Goal: Information Seeking & Learning: Find contact information

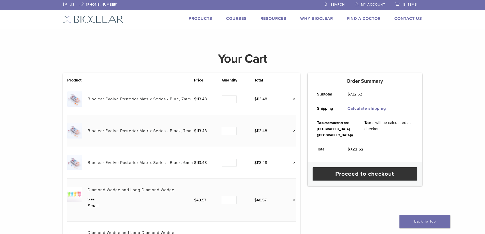
click at [321, 19] on link "Why Bioclear" at bounding box center [316, 18] width 33 height 5
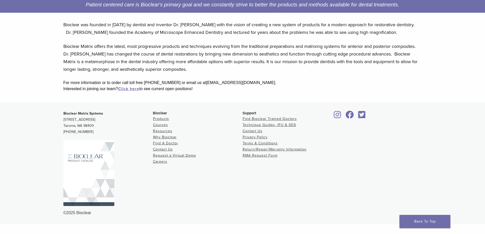
scroll to position [102, 0]
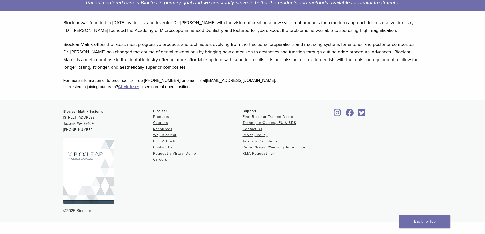
click at [174, 142] on link "Find A Doctor" at bounding box center [165, 141] width 25 height 4
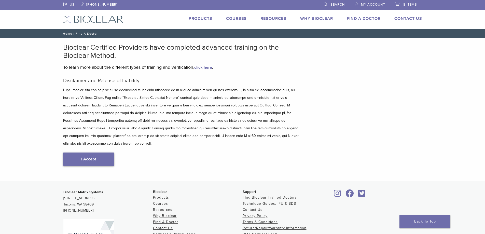
click at [96, 152] on link "I Accept" at bounding box center [88, 158] width 51 height 13
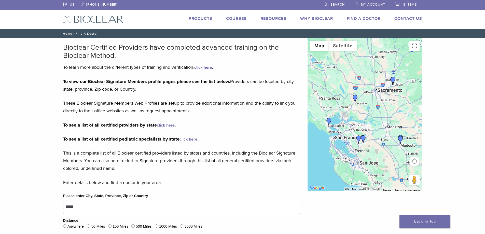
click at [355, 98] on img "Dr. Reza Moezi" at bounding box center [355, 99] width 8 height 8
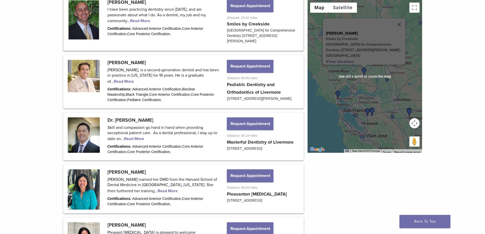
scroll to position [371, 0]
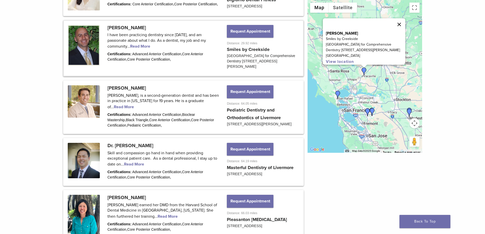
click at [400, 22] on button "Close" at bounding box center [399, 24] width 12 height 12
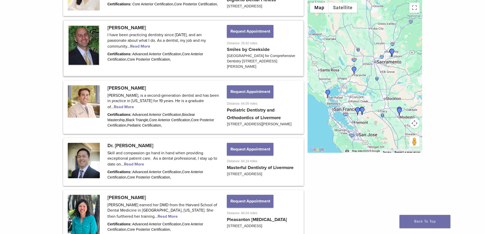
drag, startPoint x: 391, startPoint y: 77, endPoint x: 380, endPoint y: 76, distance: 11.8
click at [380, 76] on div at bounding box center [365, 76] width 115 height 153
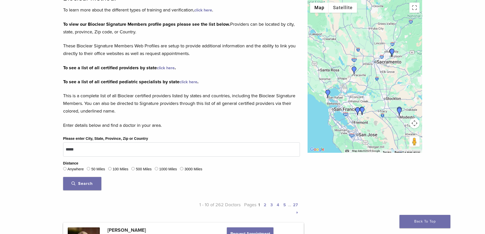
scroll to position [91, 0]
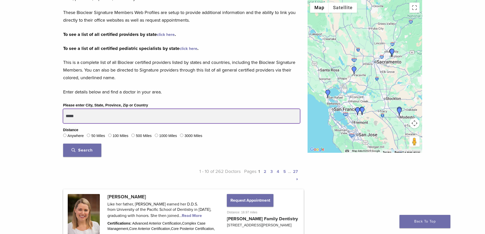
drag, startPoint x: 91, startPoint y: 118, endPoint x: 63, endPoint y: 115, distance: 27.6
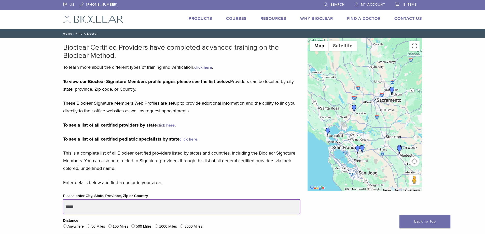
drag, startPoint x: 71, startPoint y: 208, endPoint x: 45, endPoint y: 209, distance: 26.0
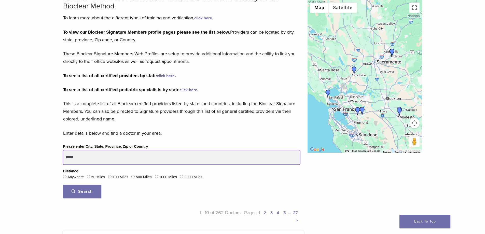
scroll to position [51, 0]
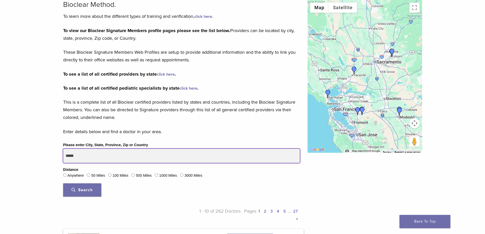
type input "*****"
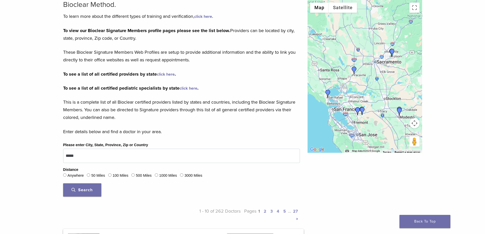
click at [88, 187] on button "Search" at bounding box center [82, 189] width 38 height 13
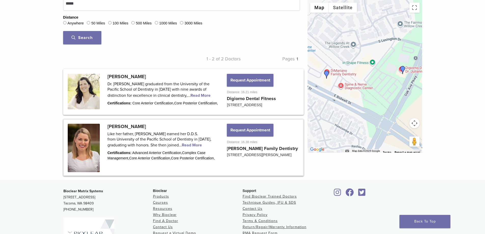
scroll to position [204, 0]
click at [178, 93] on link at bounding box center [183, 91] width 239 height 44
click at [172, 93] on link at bounding box center [183, 91] width 239 height 44
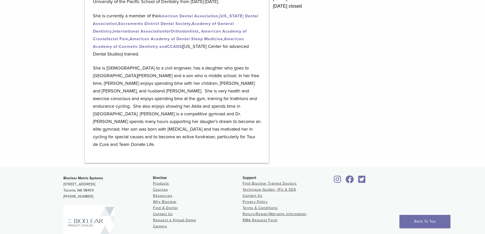
scroll to position [382, 0]
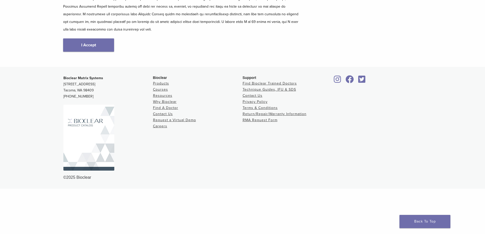
scroll to position [38, 0]
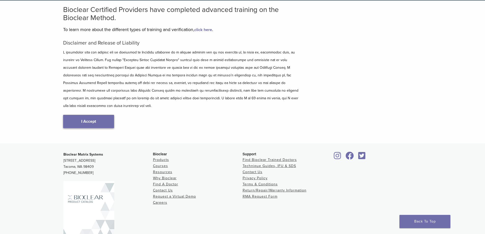
click at [71, 115] on link "I Accept" at bounding box center [88, 121] width 51 height 13
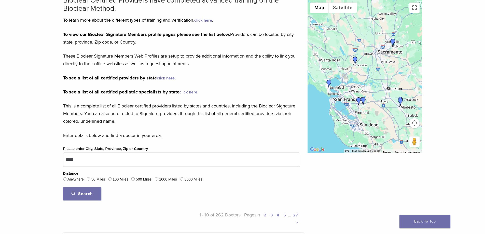
scroll to position [51, 0]
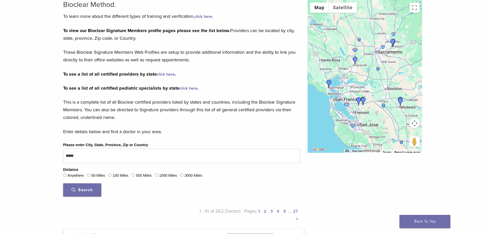
drag, startPoint x: 102, startPoint y: 187, endPoint x: 99, endPoint y: 188, distance: 3.5
click at [99, 188] on div "Search" at bounding box center [181, 189] width 237 height 13
click at [97, 188] on button "Search" at bounding box center [82, 189] width 38 height 13
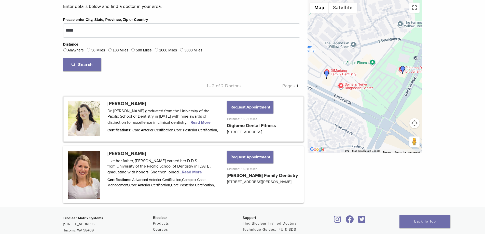
scroll to position [178, 0]
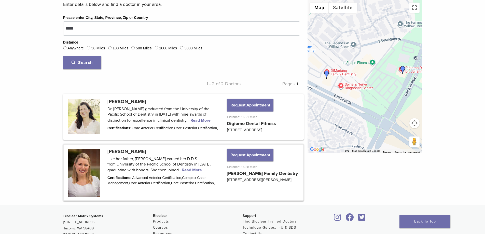
click at [164, 174] on link at bounding box center [183, 172] width 239 height 55
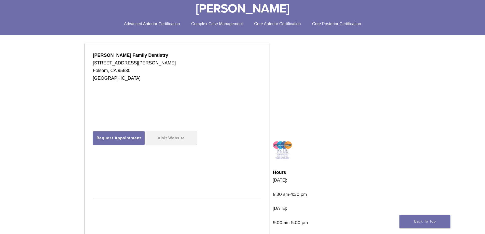
scroll to position [127, 0]
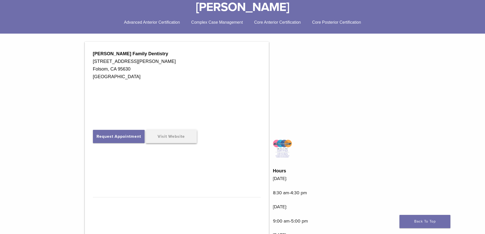
click at [174, 135] on link "Visit Website" at bounding box center [171, 136] width 51 height 13
click at [178, 139] on link "Visit Website" at bounding box center [171, 136] width 51 height 13
